Goal: Obtain resource: Download file/media

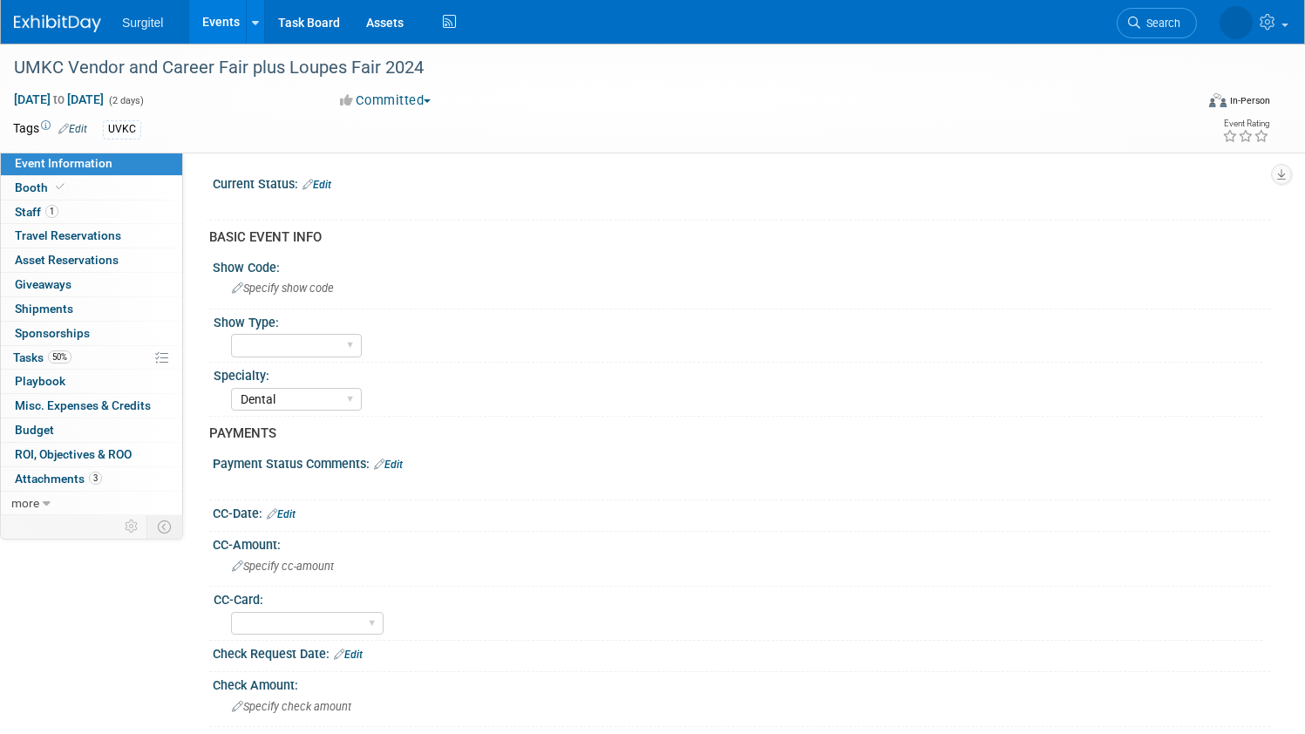
select select "Dental"
select select "Yes"
click at [207, 29] on link "Events" at bounding box center [221, 22] width 64 height 44
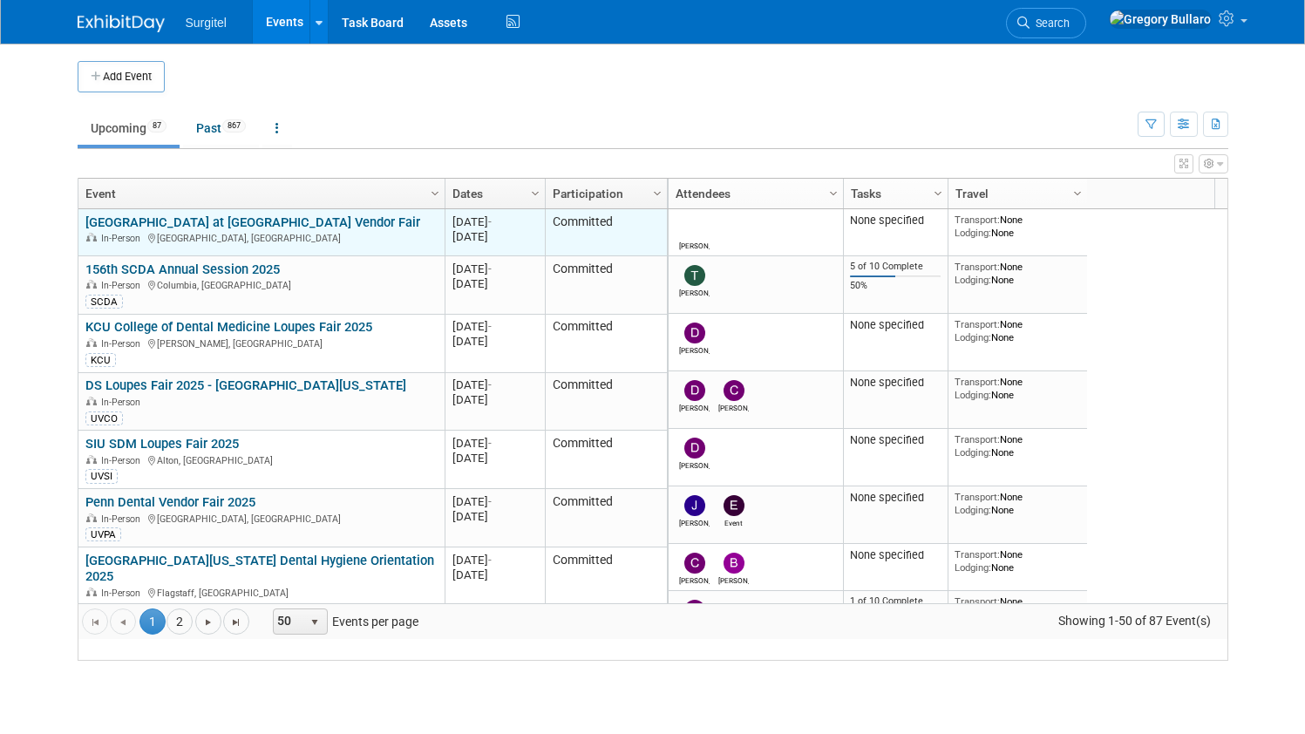
click at [244, 230] on link "[GEOGRAPHIC_DATA] at [GEOGRAPHIC_DATA] Vendor Fair" at bounding box center [252, 222] width 335 height 16
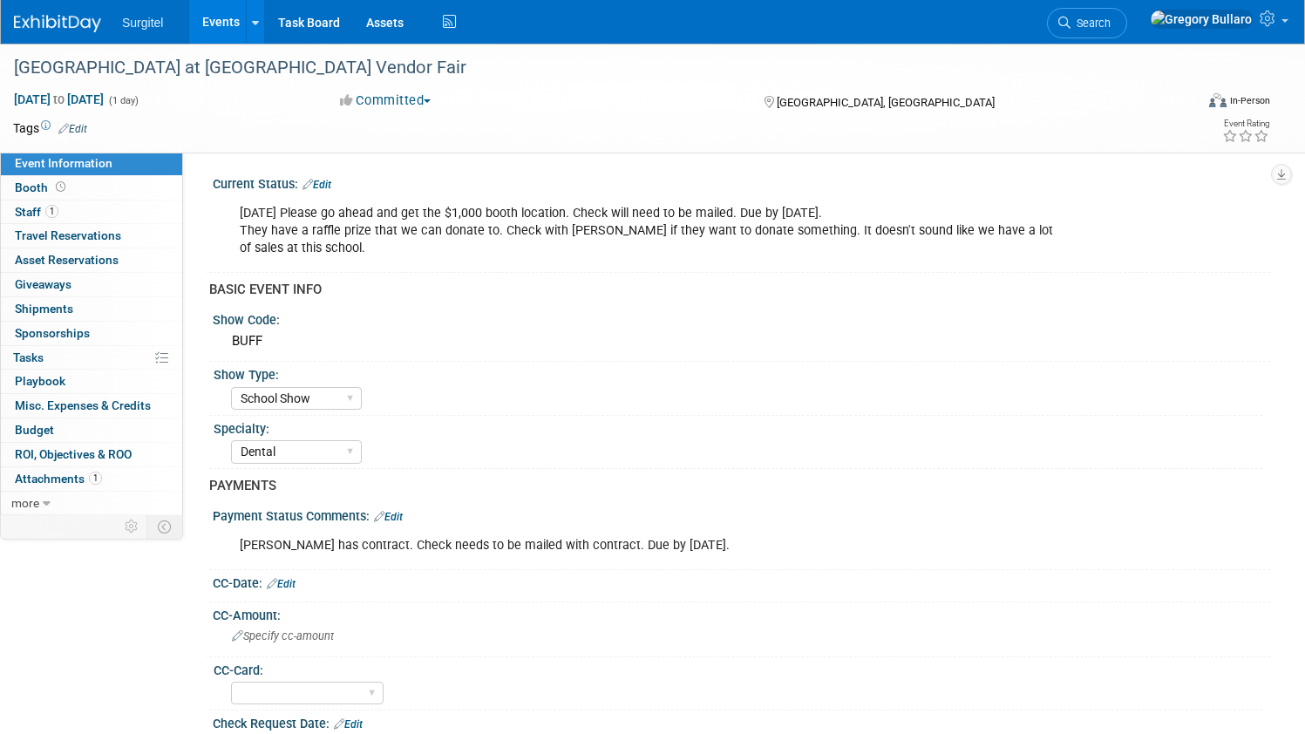
select select "School Show"
select select "Dental"
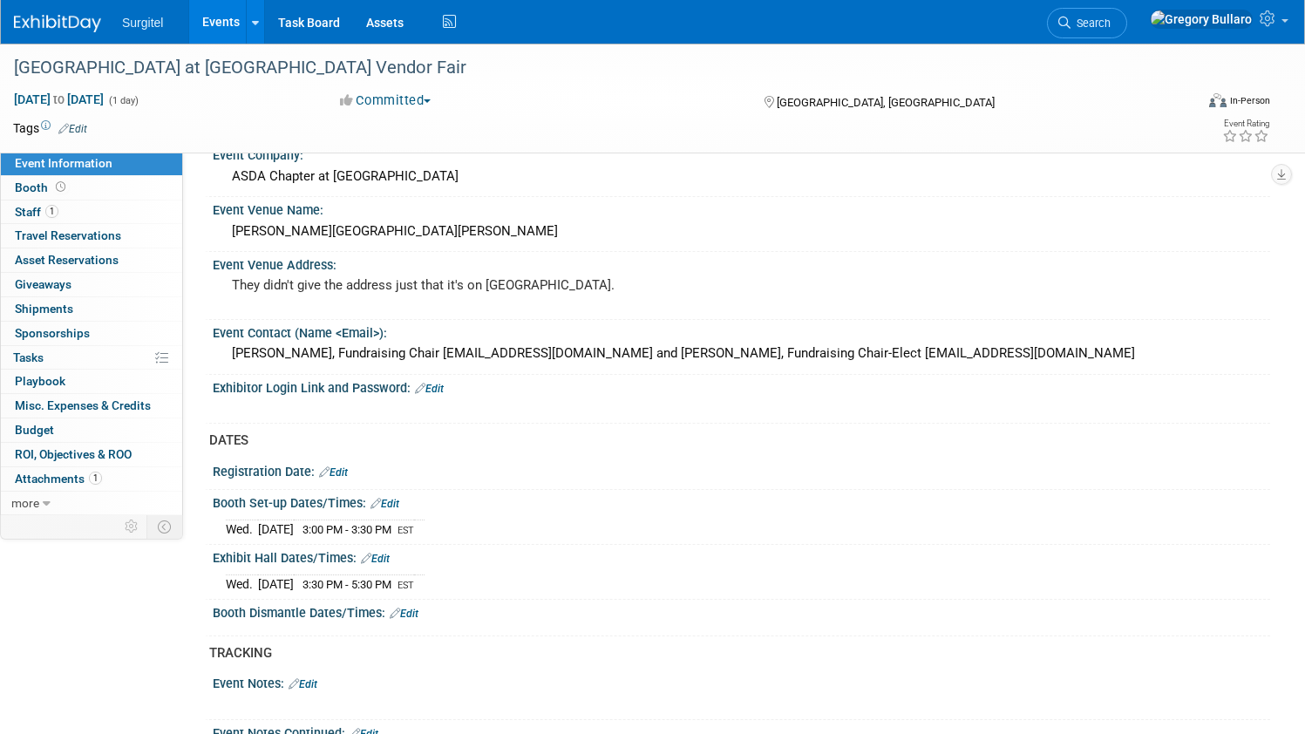
scroll to position [758, 0]
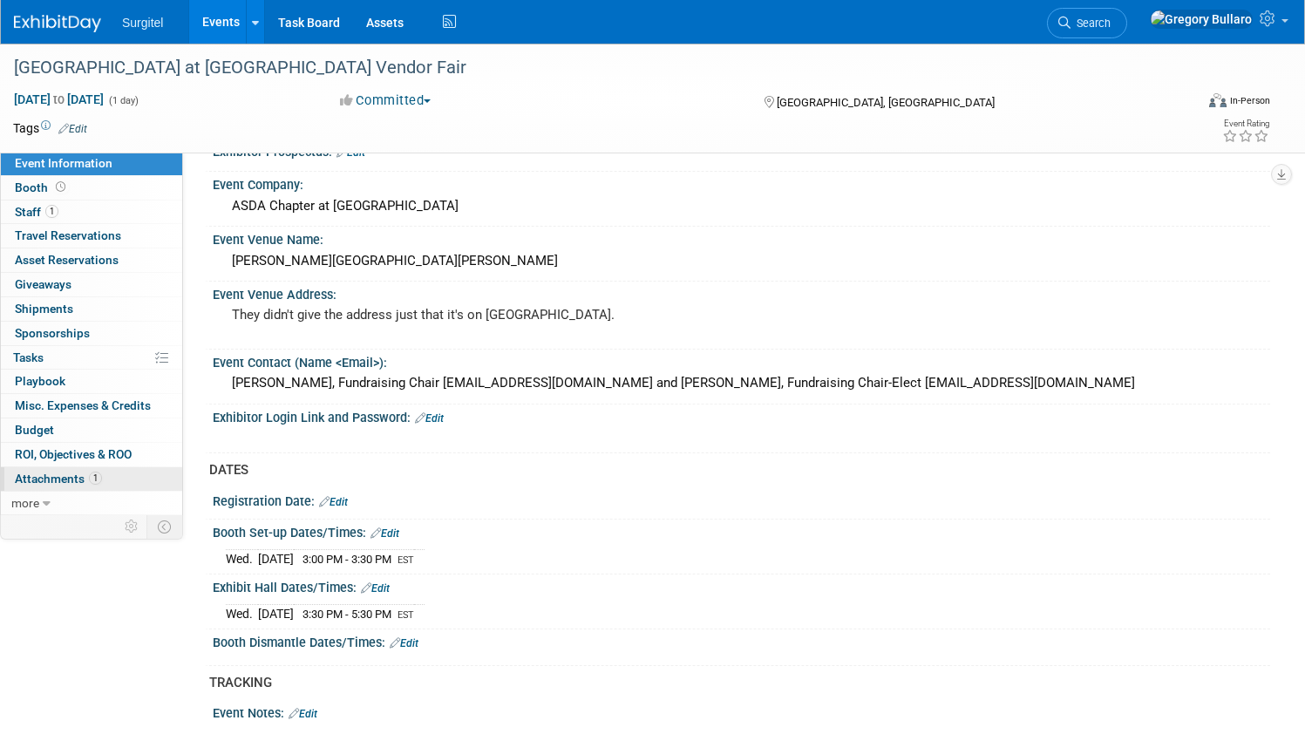
click at [37, 472] on span "Attachments 1" at bounding box center [58, 479] width 87 height 14
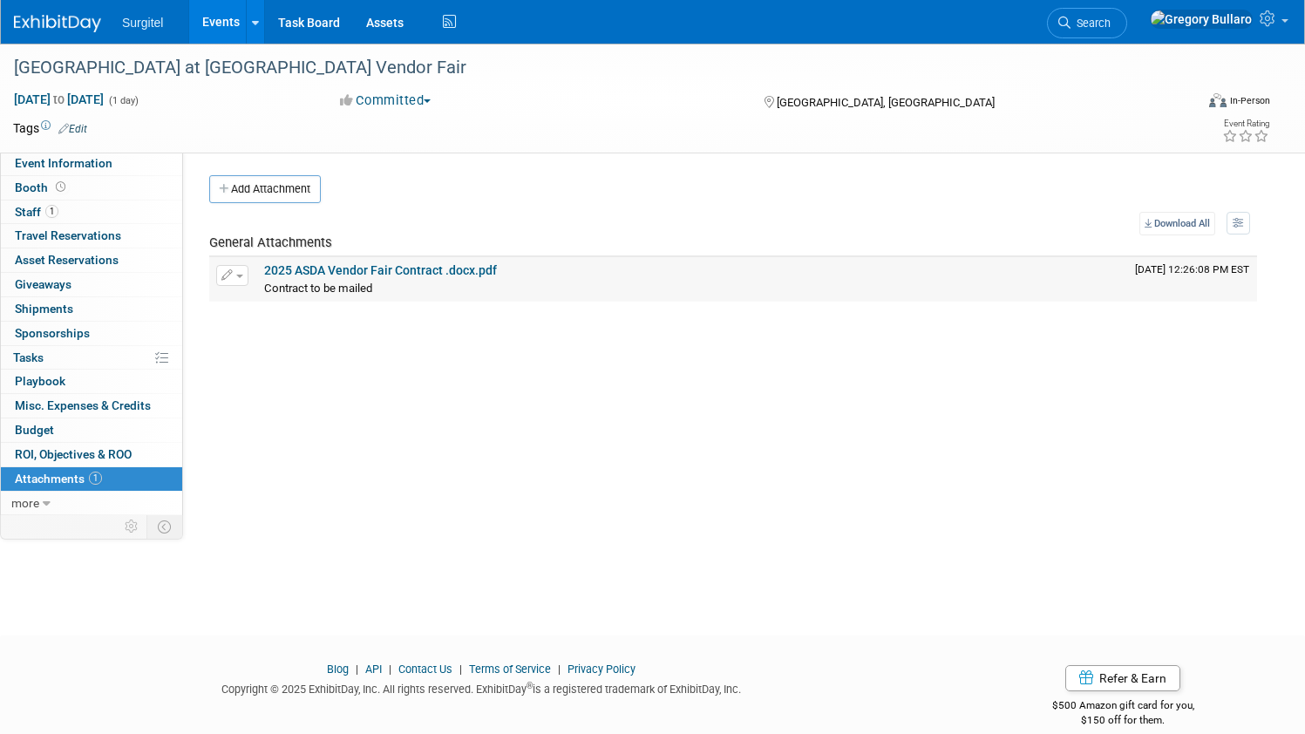
click at [398, 271] on link "2025 ASDA Vendor Fair Contract .docx.pdf" at bounding box center [380, 270] width 233 height 14
click at [218, 22] on link "Events" at bounding box center [221, 22] width 64 height 44
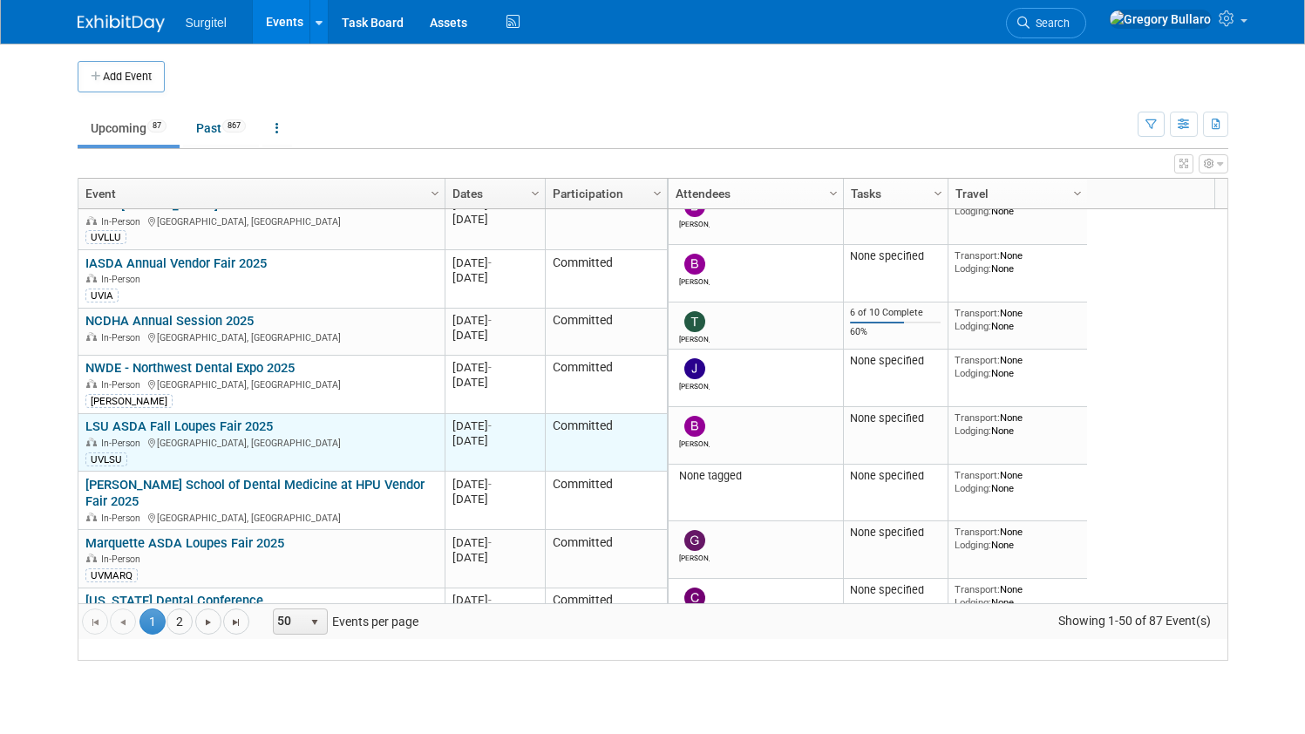
scroll to position [920, 0]
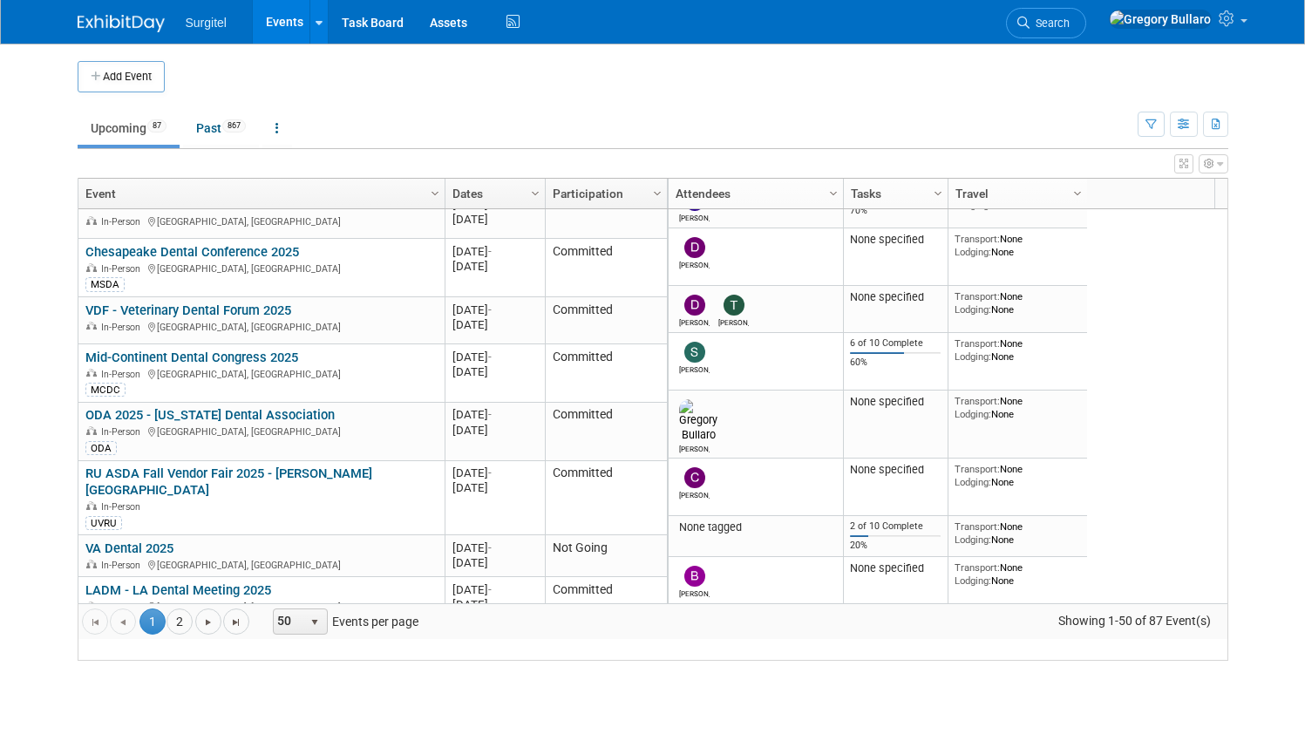
drag, startPoint x: 168, startPoint y: 24, endPoint x: 96, endPoint y: 14, distance: 73.0
click at [96, 14] on div at bounding box center [132, 16] width 108 height 32
